Goal: Use online tool/utility: Utilize a website feature to perform a specific function

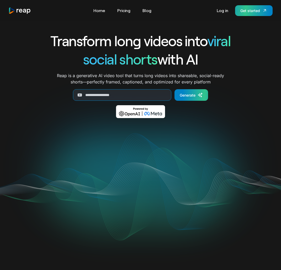
click at [253, 11] on div "Get started" at bounding box center [250, 11] width 20 height 6
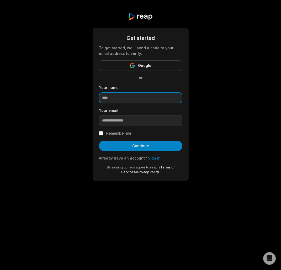
click at [129, 98] on input at bounding box center [140, 97] width 83 height 11
type input "*"
type input "*****"
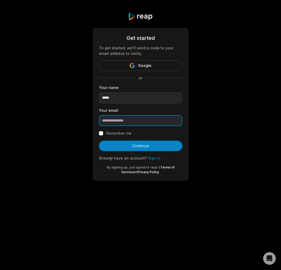
click at [127, 122] on input "email" at bounding box center [140, 120] width 83 height 11
type input "**********"
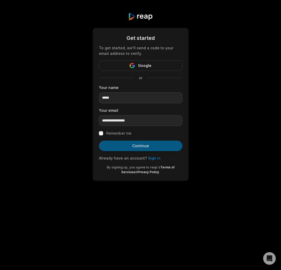
click at [129, 145] on button "Continue" at bounding box center [140, 145] width 83 height 10
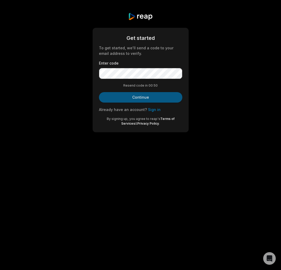
click at [137, 100] on button "Continue" at bounding box center [140, 97] width 83 height 10
click at [133, 97] on button "Continue" at bounding box center [140, 97] width 83 height 10
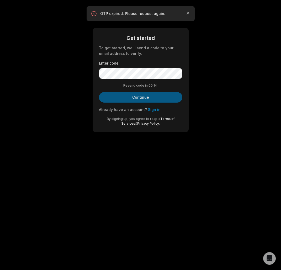
click at [136, 99] on button "Continue" at bounding box center [140, 97] width 83 height 10
click at [189, 13] on icon "button" at bounding box center [187, 12] width 5 height 5
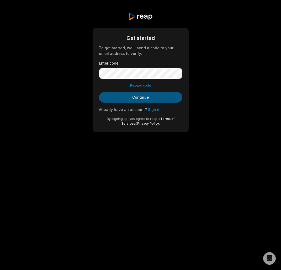
click at [134, 96] on button "Continue" at bounding box center [140, 97] width 83 height 10
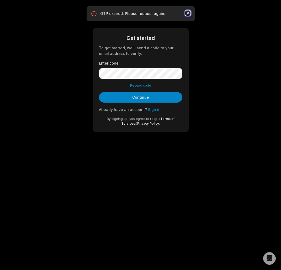
click at [189, 14] on icon "button" at bounding box center [187, 12] width 5 height 5
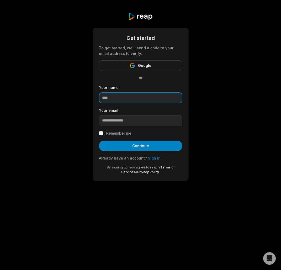
click at [121, 96] on input at bounding box center [140, 97] width 83 height 11
type input "*****"
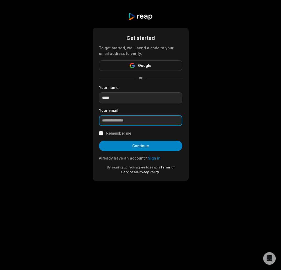
click at [117, 124] on input "email" at bounding box center [140, 120] width 83 height 11
type input "**********"
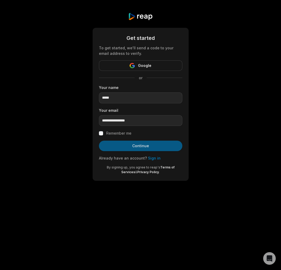
click at [138, 147] on button "Continue" at bounding box center [140, 145] width 83 height 10
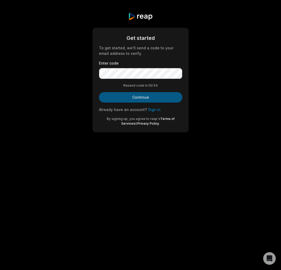
click at [144, 97] on button "Continue" at bounding box center [140, 97] width 83 height 10
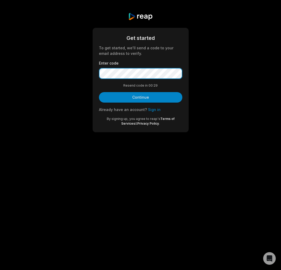
click at [99, 92] on button "Continue" at bounding box center [140, 97] width 83 height 10
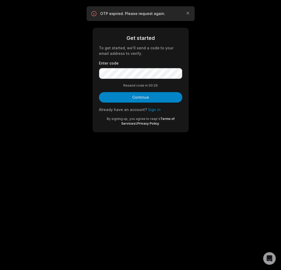
click at [187, 16] on div "OTP expired. Please request again. Close" at bounding box center [141, 13] width 100 height 6
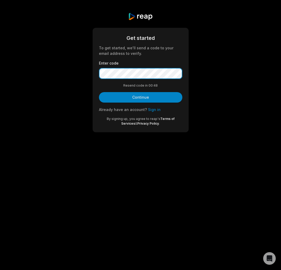
click at [99, 92] on button "Continue" at bounding box center [140, 97] width 83 height 10
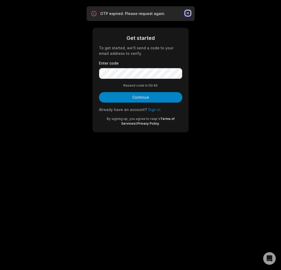
click at [187, 14] on icon "button" at bounding box center [187, 12] width 5 height 5
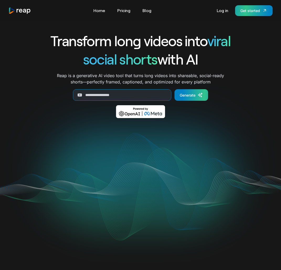
click at [256, 12] on div "Get started" at bounding box center [250, 11] width 20 height 6
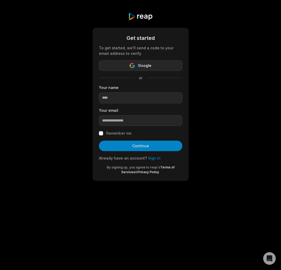
click at [143, 66] on span "Google" at bounding box center [144, 65] width 13 height 6
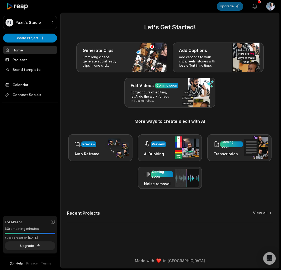
click at [234, 7] on button "Upgrade" at bounding box center [229, 6] width 26 height 9
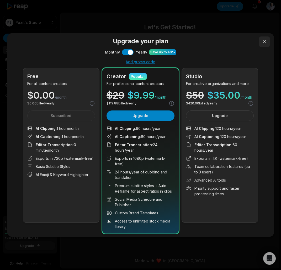
click at [264, 41] on button at bounding box center [264, 41] width 10 height 10
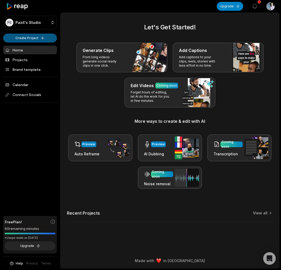
click at [40, 36] on html "PS Pazit's Studio Create Project Home Projects Brand template Calendar Connect …" at bounding box center [140, 135] width 281 height 270
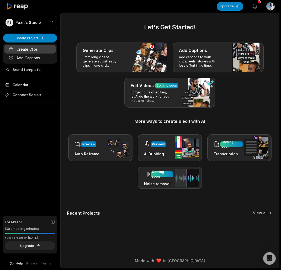
click at [27, 49] on link "Create Clips" at bounding box center [29, 49] width 51 height 9
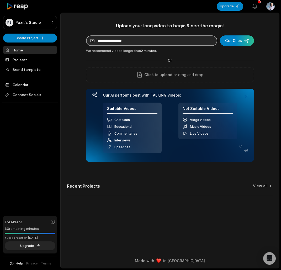
click at [147, 41] on input at bounding box center [151, 40] width 131 height 10
paste input "**********"
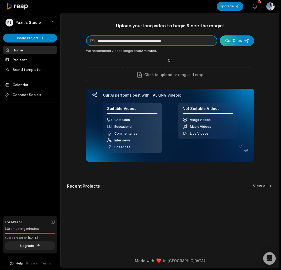
type input "**********"
click at [237, 41] on div "submit" at bounding box center [237, 40] width 34 height 10
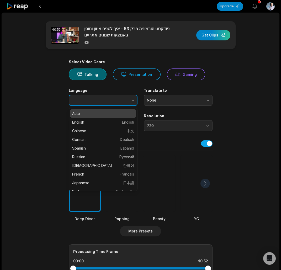
click at [133, 99] on icon "button" at bounding box center [132, 99] width 5 height 5
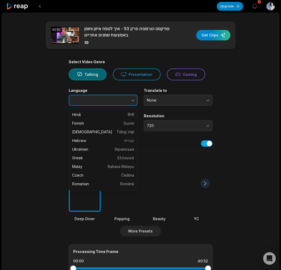
scroll to position [155, 0]
type input "******"
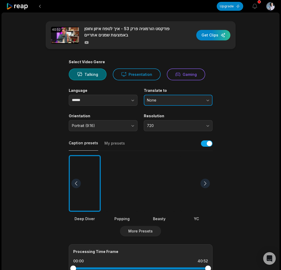
click at [206, 99] on button "None" at bounding box center [178, 100] width 69 height 11
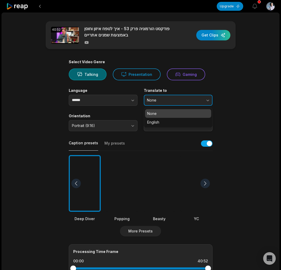
click at [206, 99] on button "None" at bounding box center [178, 100] width 69 height 11
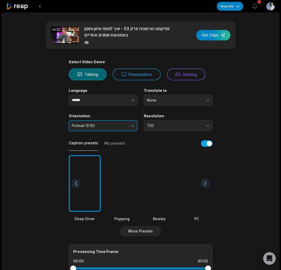
click at [135, 126] on button "Portrait (9:16)" at bounding box center [103, 125] width 69 height 11
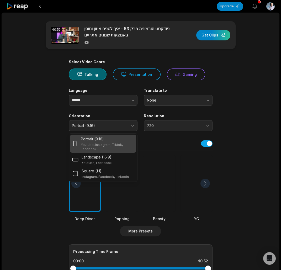
click at [106, 144] on p "Youtube, Instagram, Tiktok, Facebook" at bounding box center [107, 146] width 53 height 8
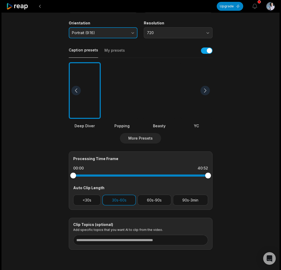
scroll to position [94, 0]
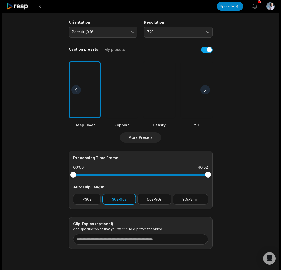
click at [121, 197] on button "30s-60s" at bounding box center [119, 199] width 34 height 11
click at [119, 198] on button "30s-60s" at bounding box center [119, 199] width 34 height 11
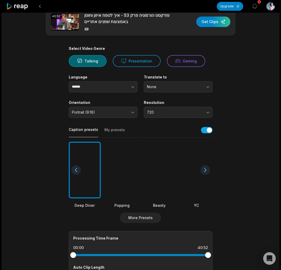
scroll to position [13, 0]
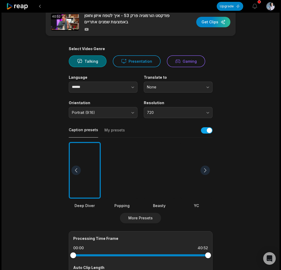
click at [117, 179] on div at bounding box center [122, 170] width 32 height 57
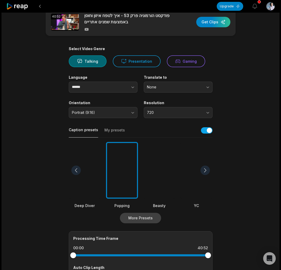
click at [138, 216] on button "More Presets" at bounding box center [140, 217] width 41 height 10
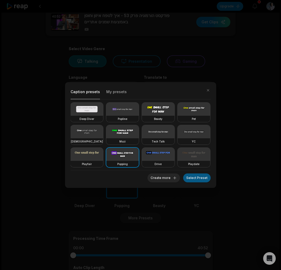
click at [201, 178] on button "Select Preset" at bounding box center [197, 177] width 28 height 9
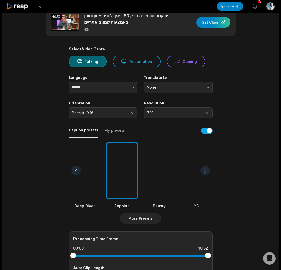
scroll to position [0, 0]
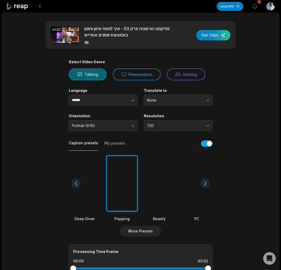
click at [92, 74] on button "Talking" at bounding box center [88, 74] width 38 height 12
click at [211, 34] on div "button" at bounding box center [213, 35] width 34 height 10
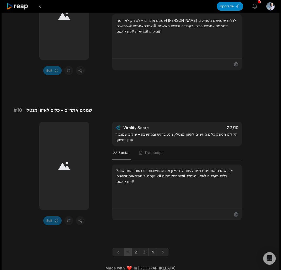
scroll to position [1358, 0]
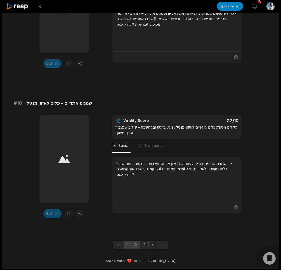
click at [136, 245] on link "2" at bounding box center [135, 244] width 9 height 8
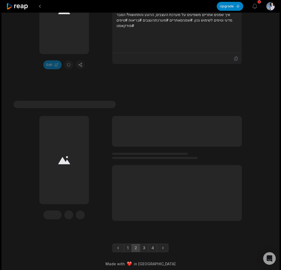
scroll to position [1508, 0]
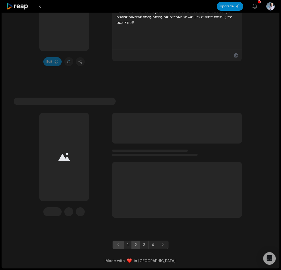
click at [119, 246] on icon "Previous page" at bounding box center [118, 244] width 5 height 5
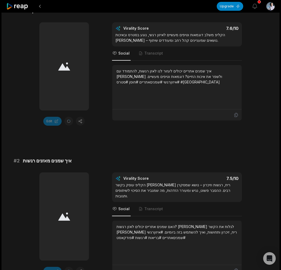
scroll to position [0, 0]
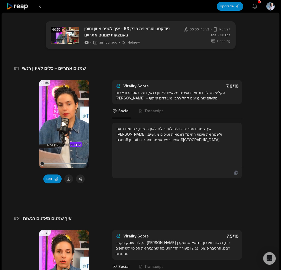
click at [53, 135] on video "Your browser does not support mp4 format." at bounding box center [64, 124] width 50 height 88
